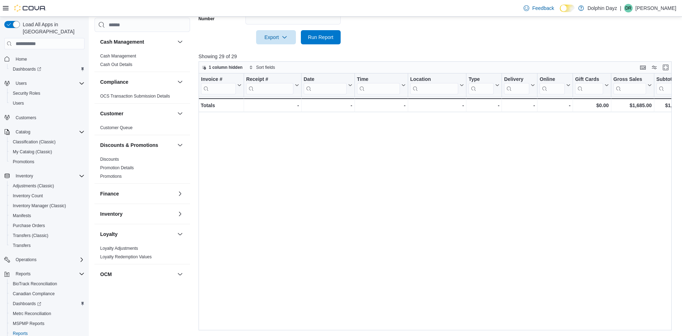
scroll to position [0, 1094]
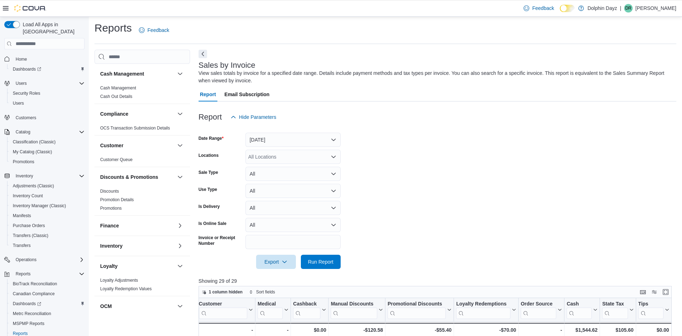
scroll to position [0, 0]
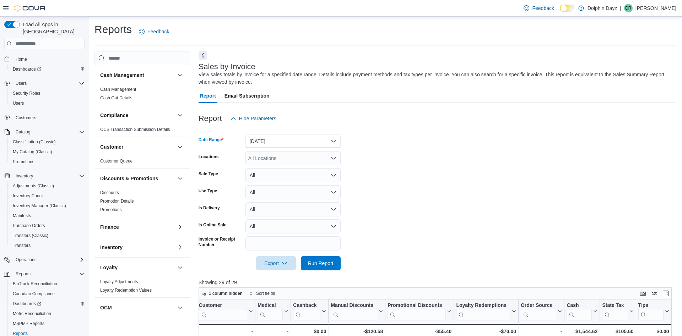
click at [310, 142] on button "[DATE]" at bounding box center [292, 141] width 95 height 14
click at [262, 168] on span "[DATE]" at bounding box center [297, 169] width 81 height 9
click at [410, 152] on form "Date Range [DATE] Locations All Locations Sale Type All Use Type All Is Deliver…" at bounding box center [436, 198] width 477 height 145
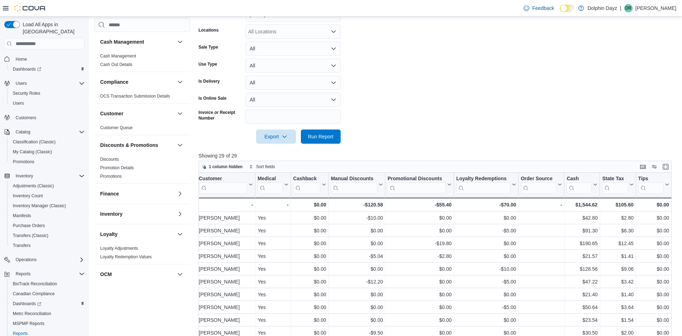
scroll to position [145, 0]
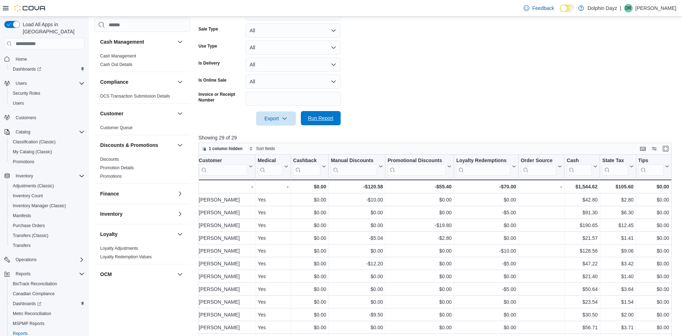
click at [316, 118] on span "Run Report" at bounding box center [321, 118] width 26 height 7
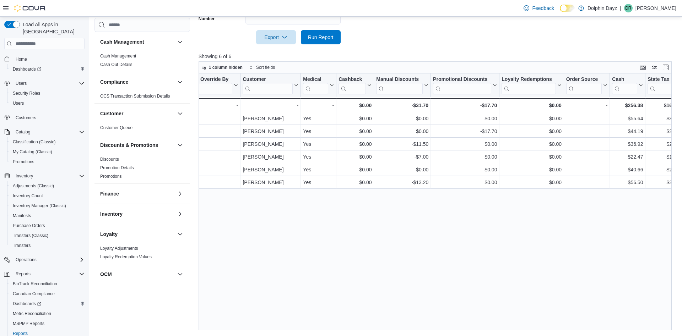
scroll to position [0, 1007]
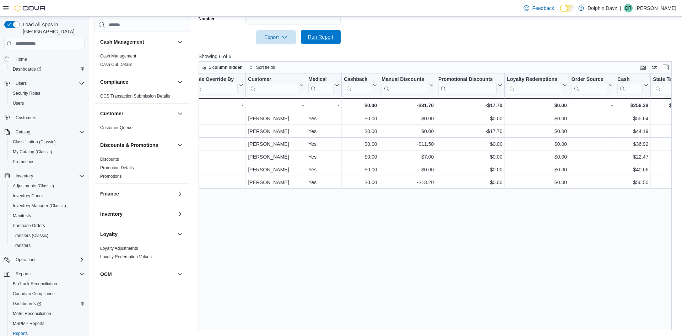
click at [324, 34] on span "Run Report" at bounding box center [321, 36] width 26 height 7
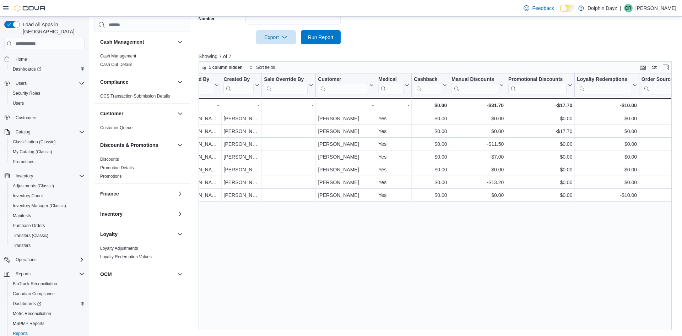
scroll to position [0, 1057]
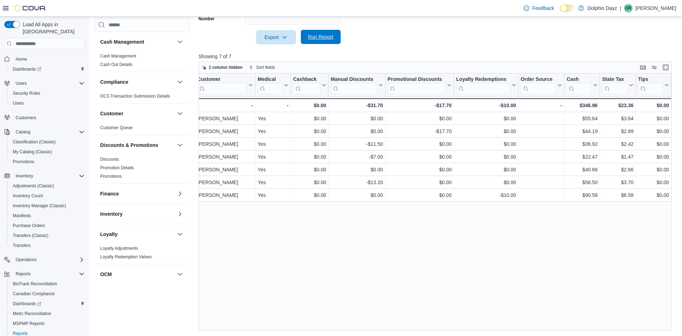
click at [331, 43] on span "Run Report" at bounding box center [320, 37] width 31 height 14
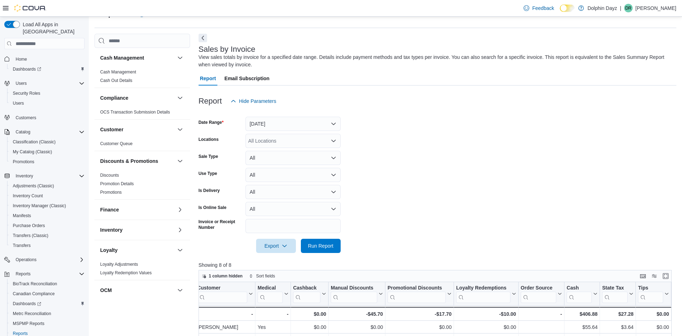
scroll to position [0, 0]
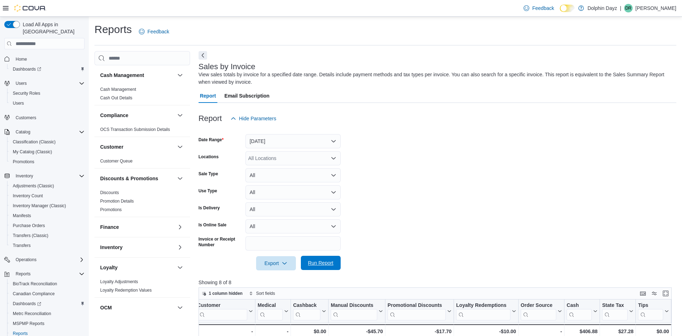
click at [327, 261] on span "Run Report" at bounding box center [321, 262] width 26 height 7
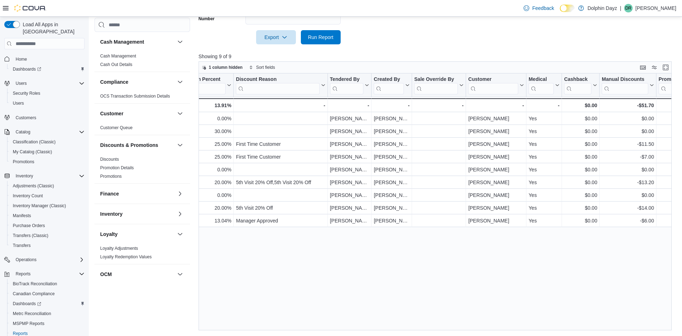
scroll to position [0, 772]
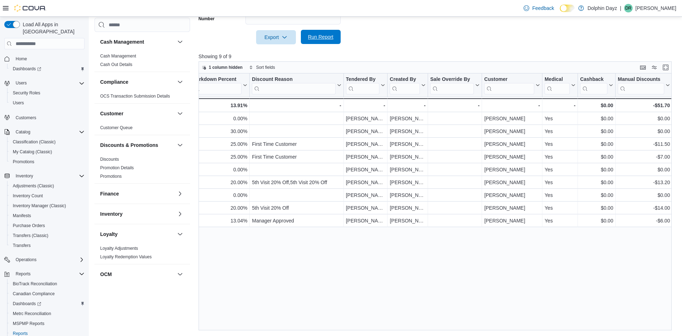
click at [330, 35] on span "Run Report" at bounding box center [321, 36] width 26 height 7
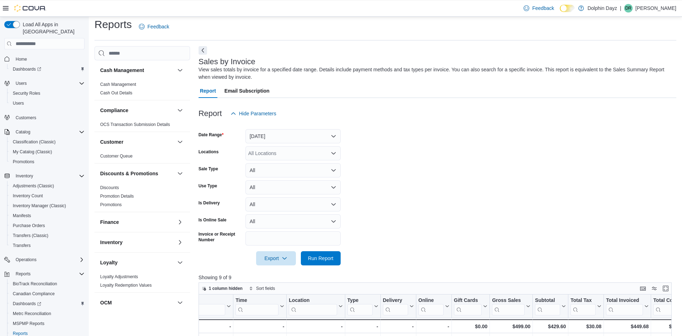
scroll to position [0, 0]
